Goal: Navigation & Orientation: Find specific page/section

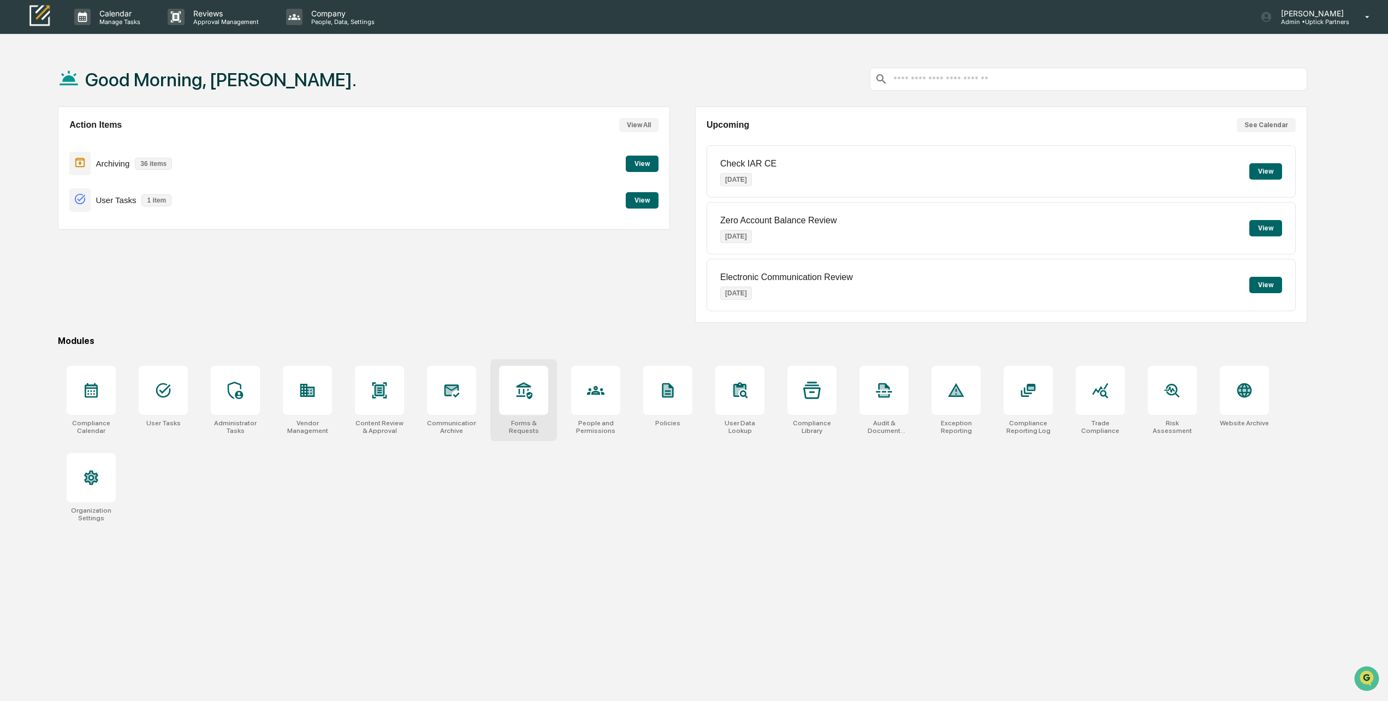
click at [515, 407] on div at bounding box center [523, 390] width 49 height 49
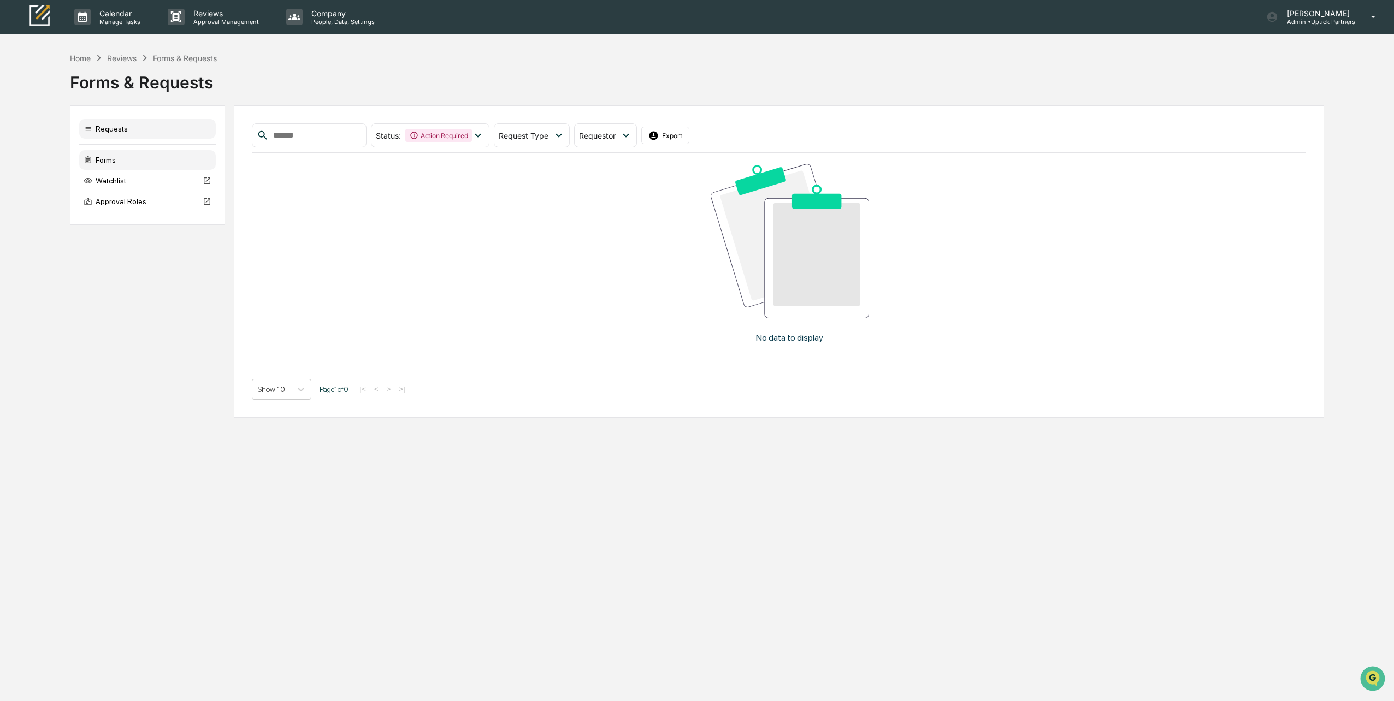
click at [112, 163] on div "Forms" at bounding box center [147, 160] width 137 height 20
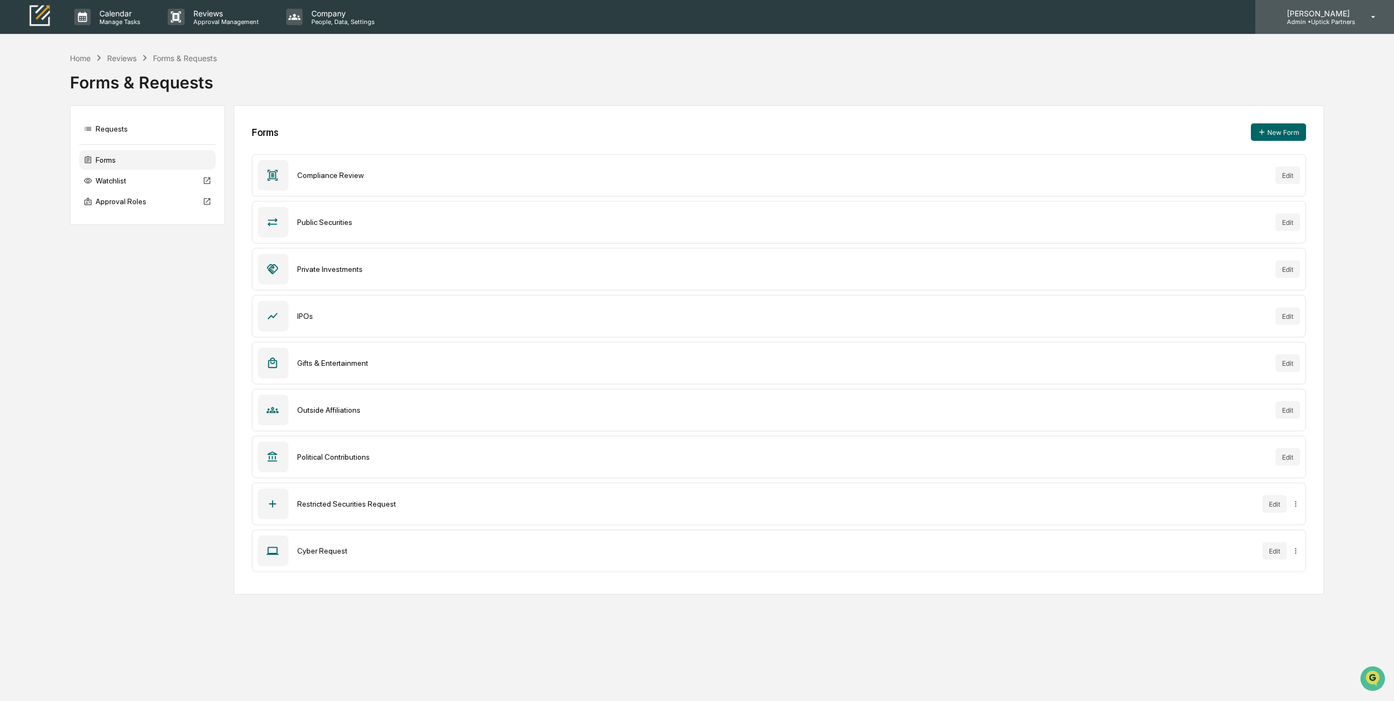
click at [1362, 20] on div "[PERSON_NAME] Admin • Uptick Partners" at bounding box center [1324, 17] width 139 height 34
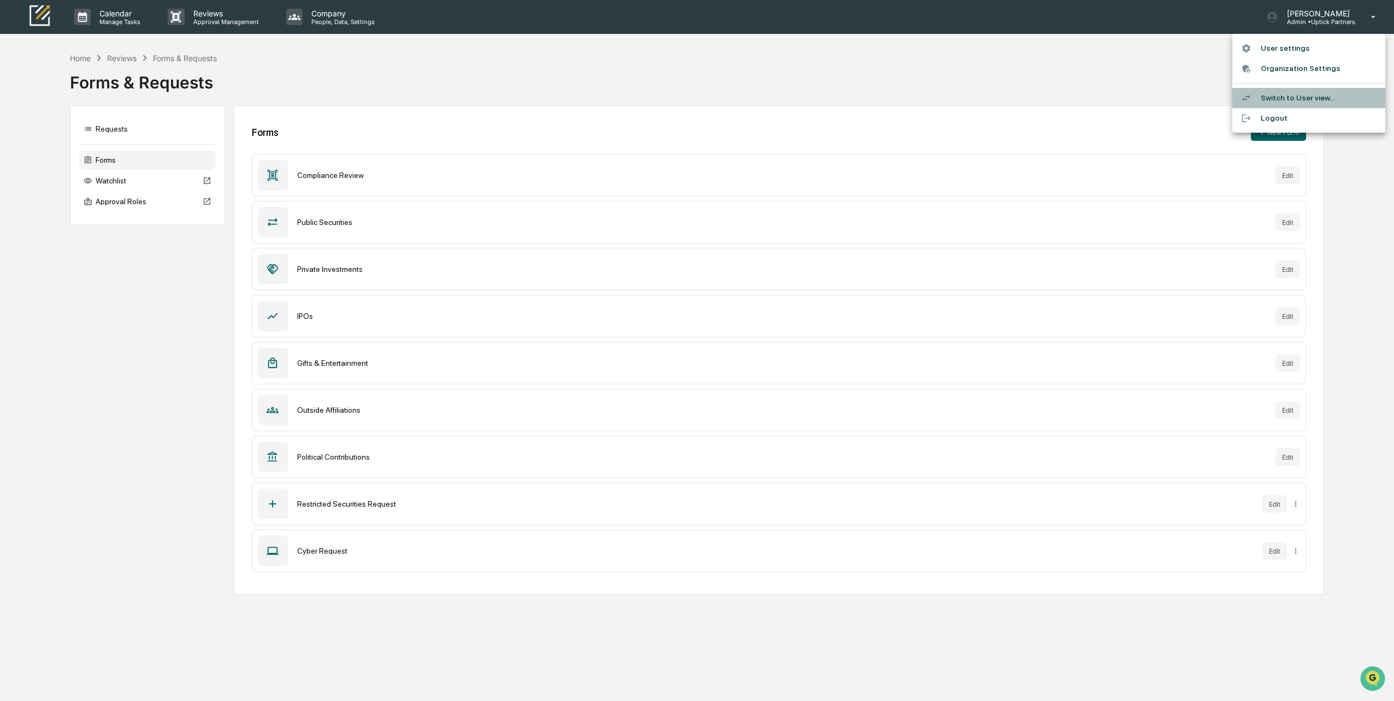
click at [1293, 99] on li "Switch to User view..." at bounding box center [1308, 98] width 153 height 20
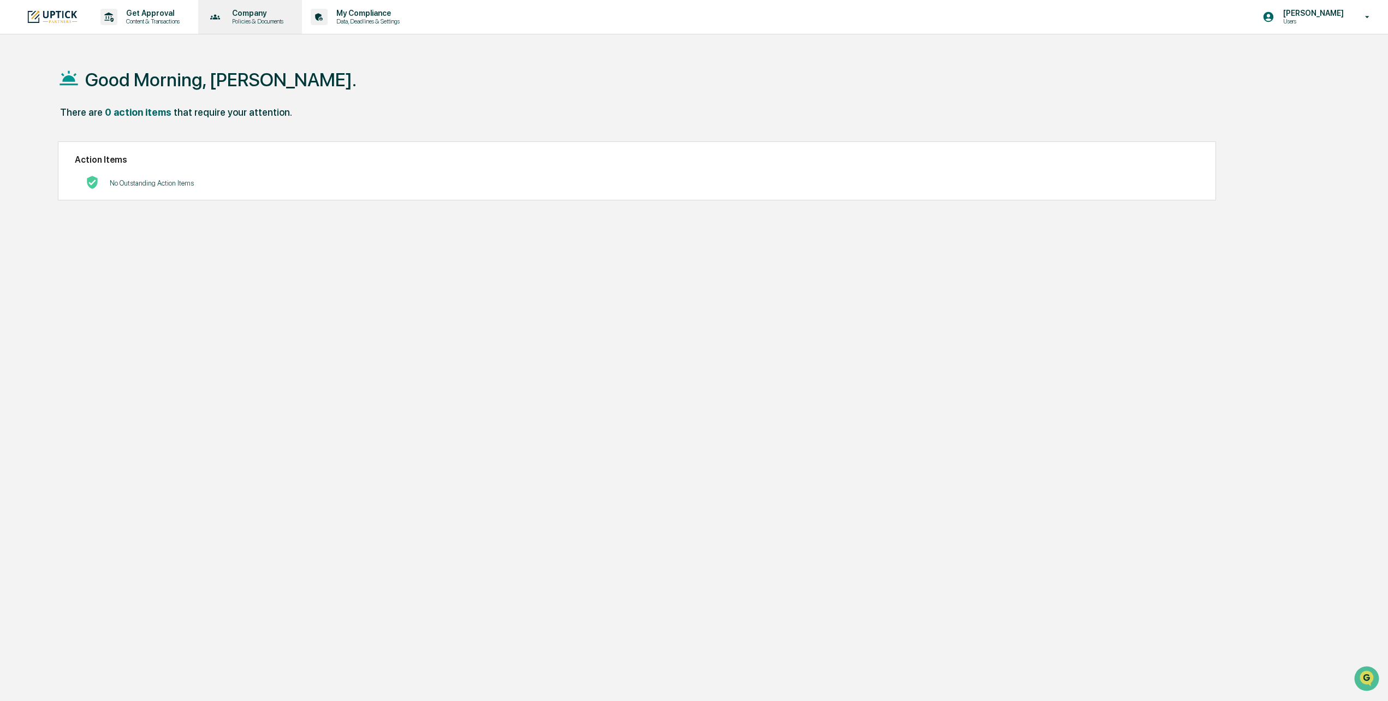
click at [258, 21] on p "Policies & Documents" at bounding box center [256, 21] width 66 height 8
click at [256, 75] on li "Approved Content Library" at bounding box center [274, 76] width 142 height 20
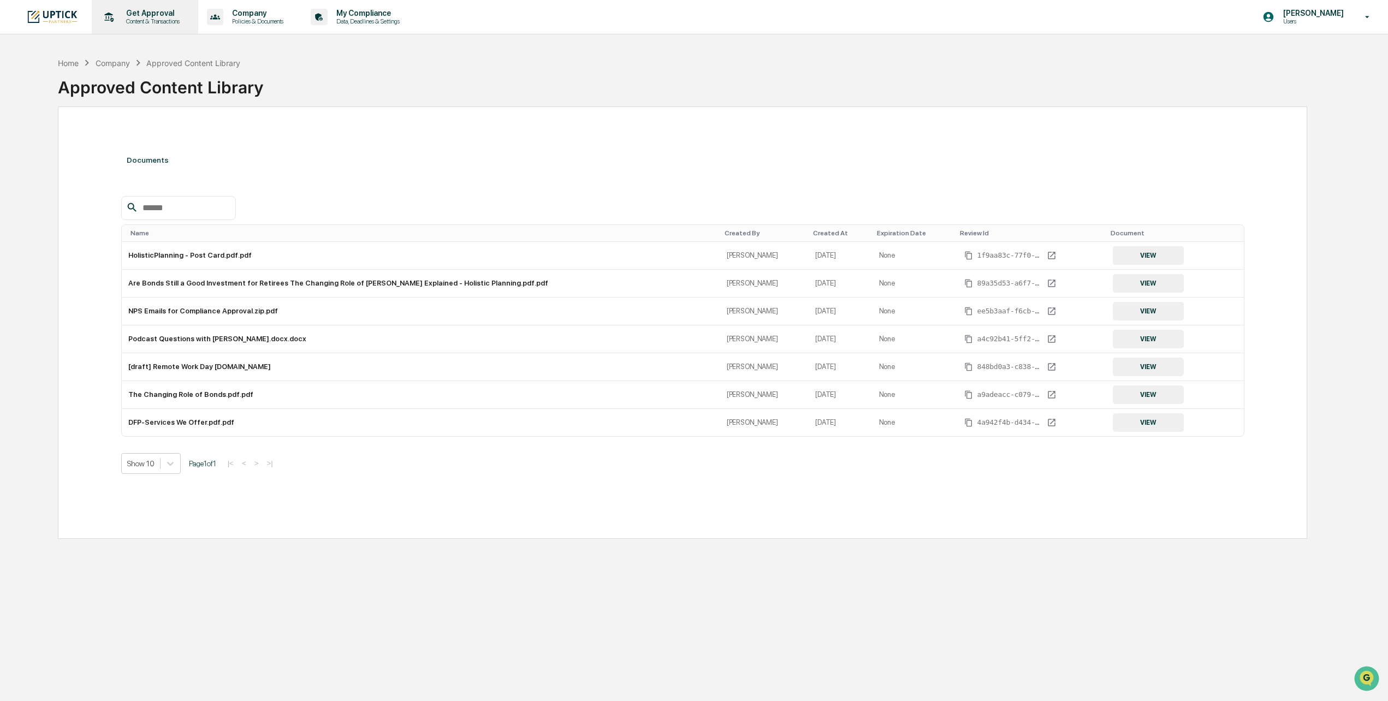
click at [171, 23] on p "Content & Transactions" at bounding box center [151, 21] width 68 height 8
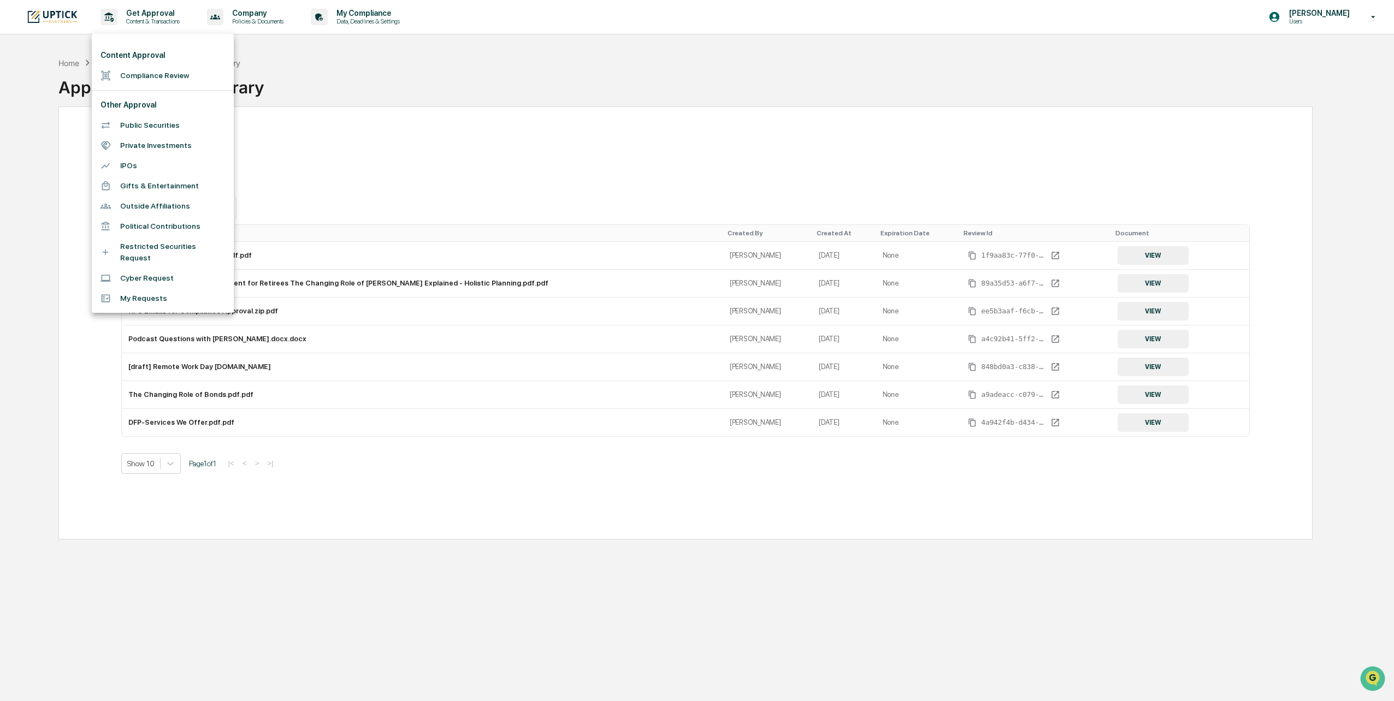
click at [514, 96] on div at bounding box center [697, 350] width 1394 height 701
